Goal: Information Seeking & Learning: Learn about a topic

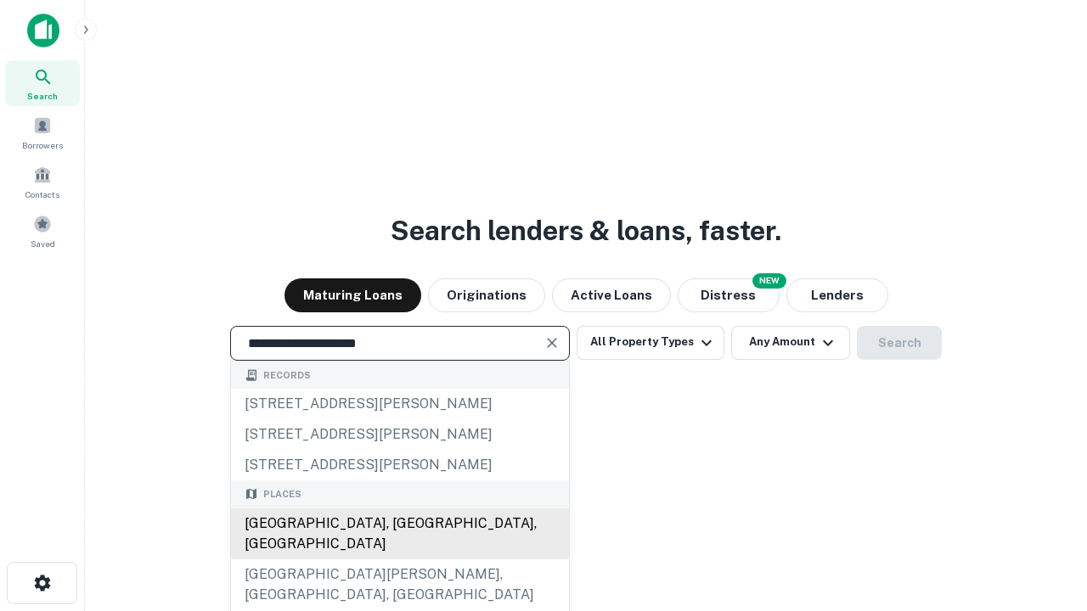
click at [399, 560] on div "[GEOGRAPHIC_DATA], [GEOGRAPHIC_DATA], [GEOGRAPHIC_DATA]" at bounding box center [400, 534] width 338 height 51
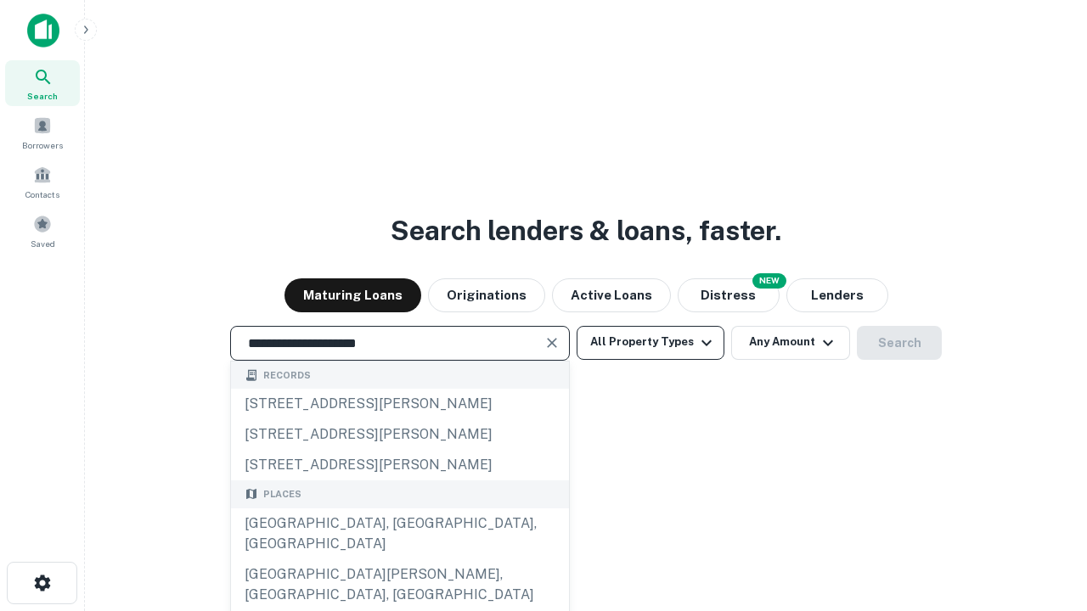
type input "**********"
click at [651, 342] on button "All Property Types" at bounding box center [651, 343] width 148 height 34
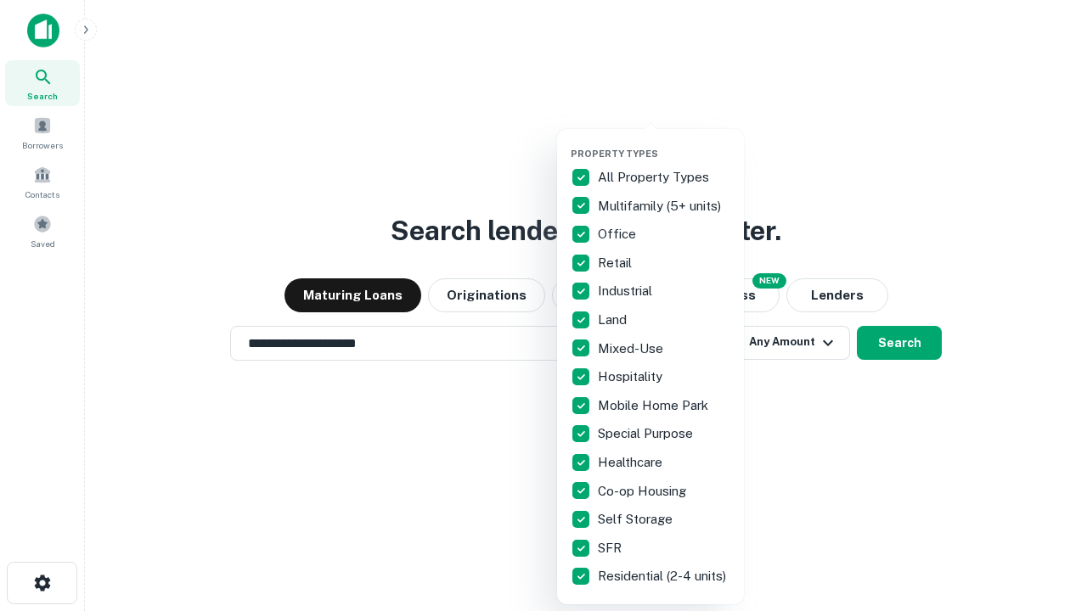
click at [664, 143] on button "button" at bounding box center [664, 143] width 187 height 1
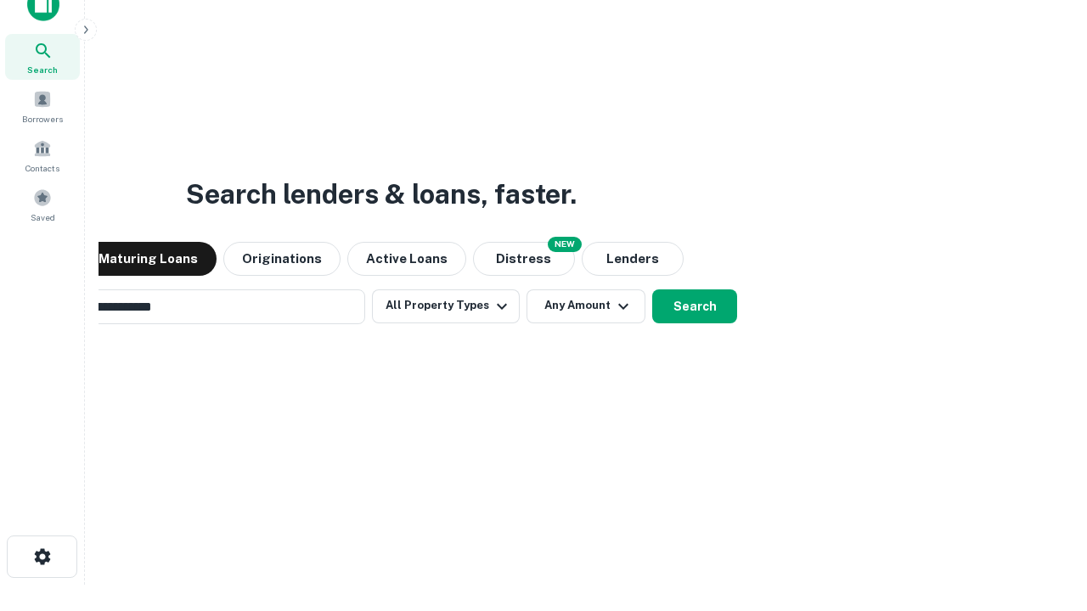
scroll to position [122, 481]
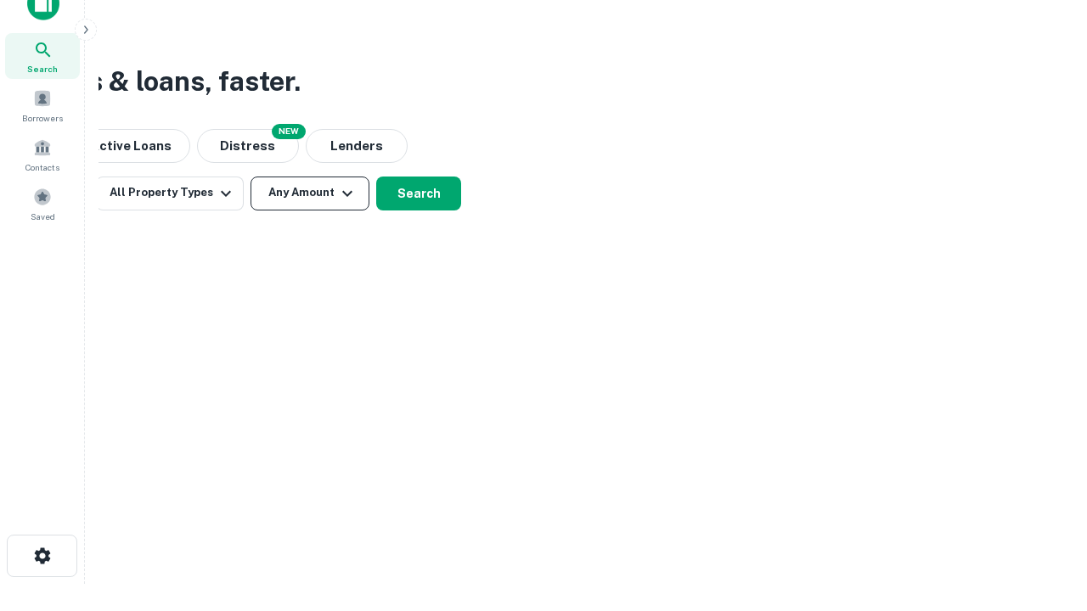
click at [310, 193] on button "Any Amount" at bounding box center [310, 194] width 119 height 34
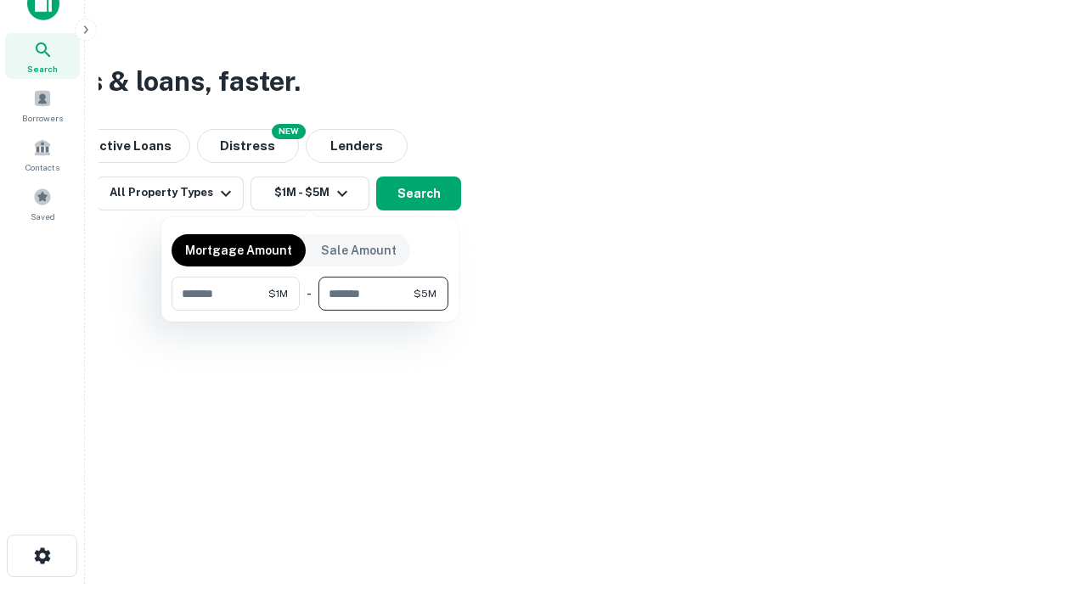
type input "*******"
click at [310, 311] on button "button" at bounding box center [310, 311] width 277 height 1
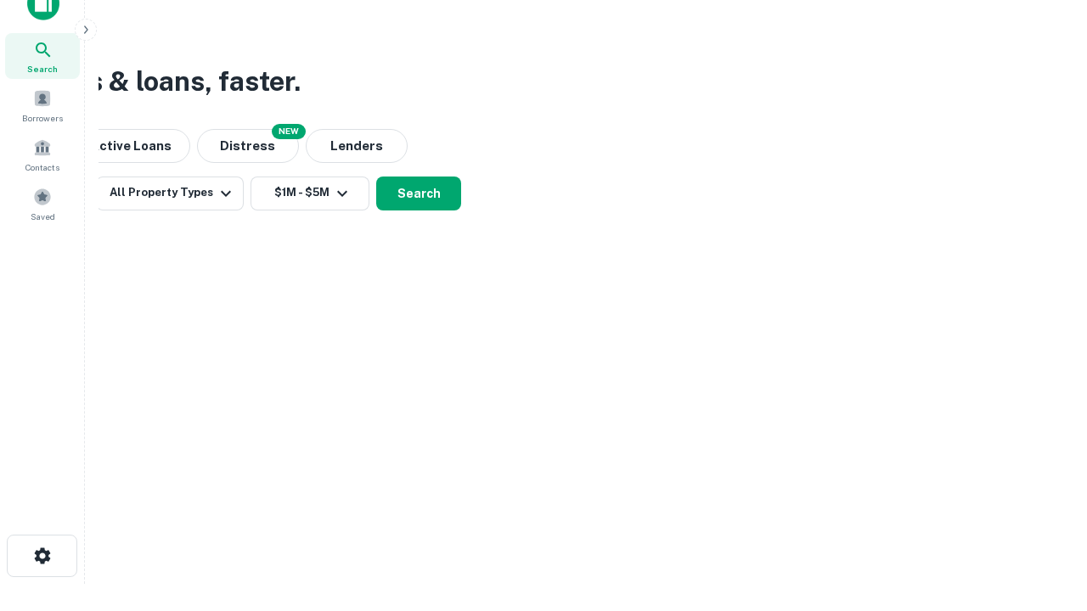
scroll to position [10, 313]
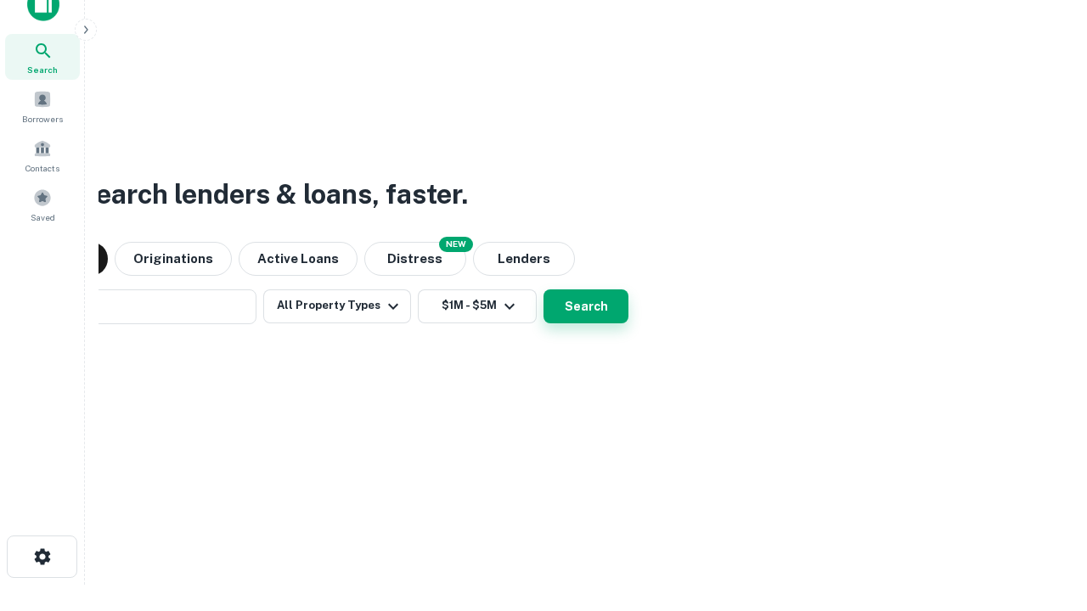
click at [544, 290] on button "Search" at bounding box center [586, 307] width 85 height 34
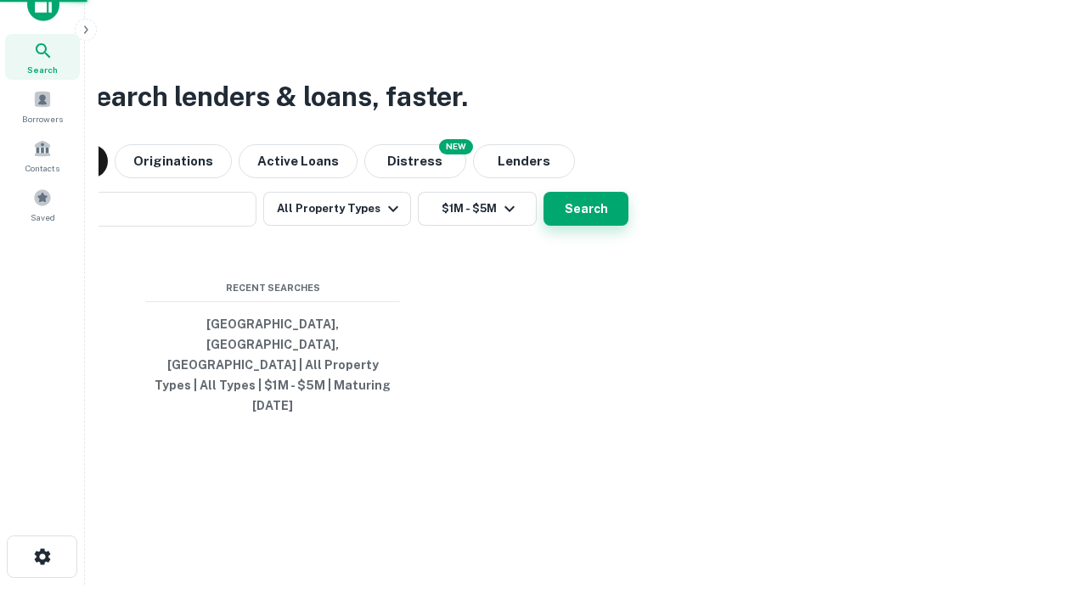
scroll to position [45, 481]
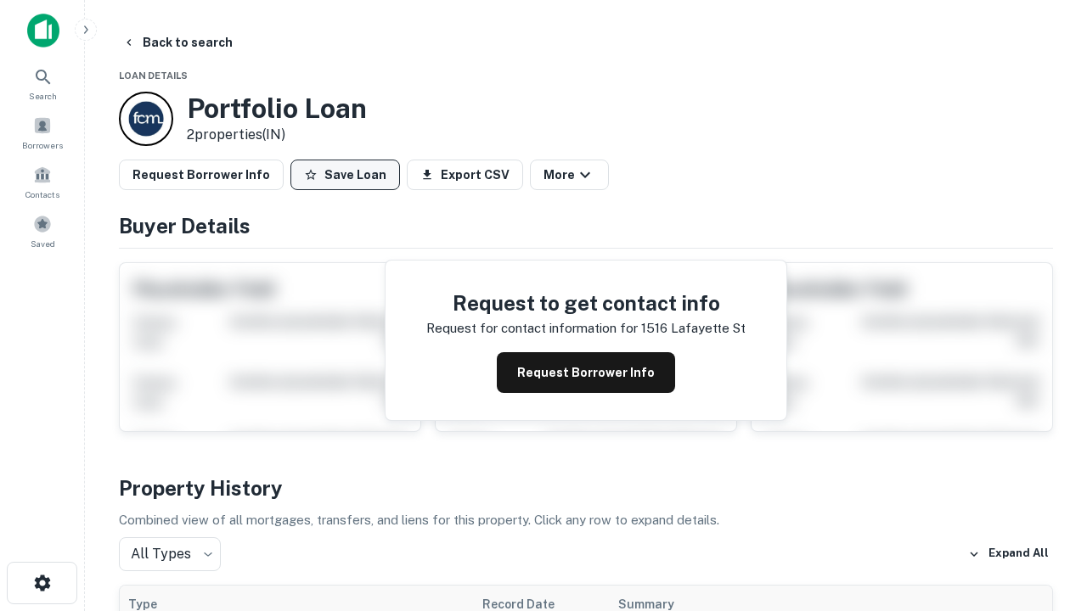
click at [345, 175] on button "Save Loan" at bounding box center [345, 175] width 110 height 31
click at [349, 175] on button "Loan Saved" at bounding box center [348, 175] width 117 height 31
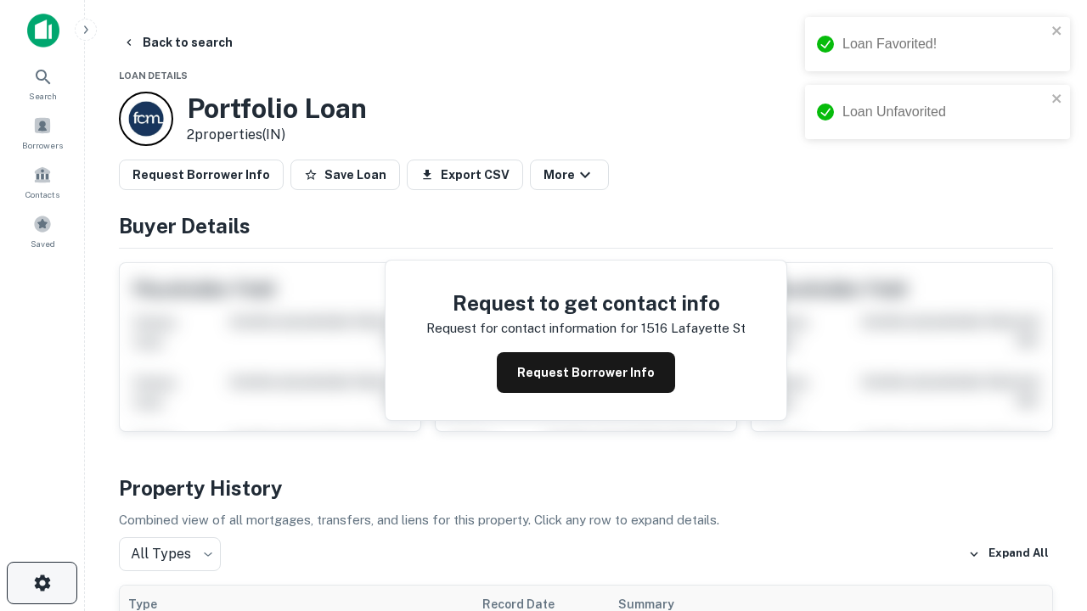
click at [42, 583] on icon "button" at bounding box center [42, 583] width 20 height 20
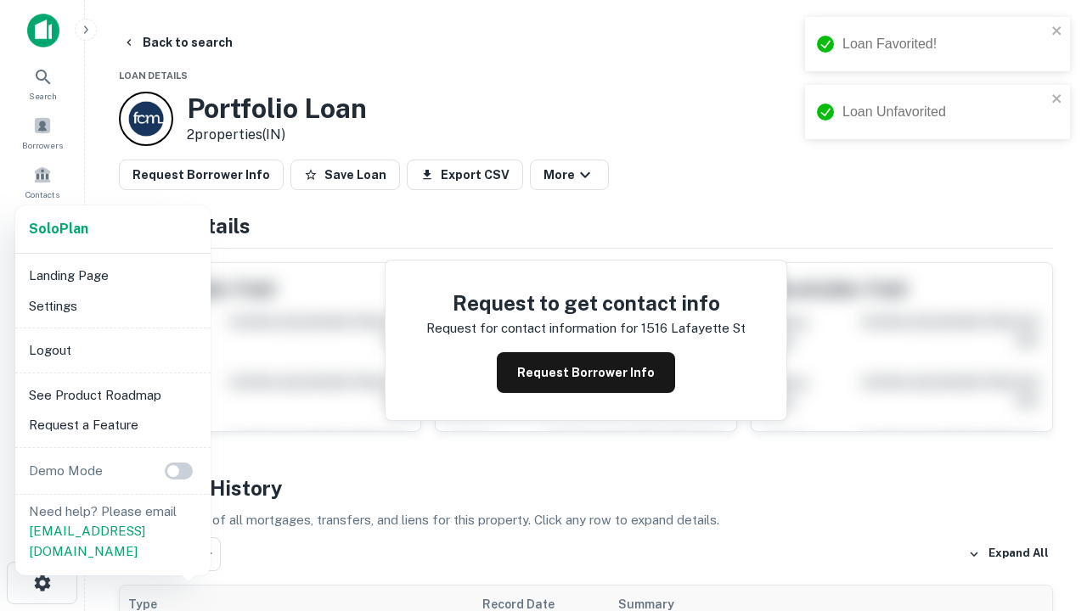
click at [112, 350] on li "Logout" at bounding box center [113, 350] width 182 height 31
